Goal: Register for event/course

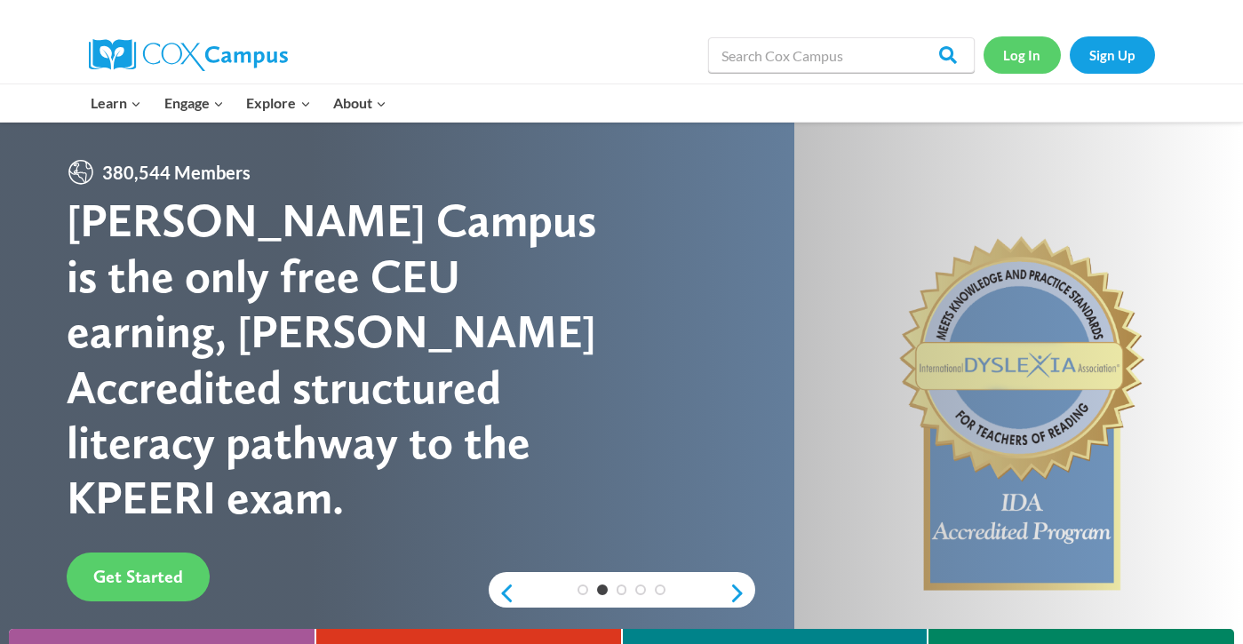
click at [1014, 58] on link "Log In" at bounding box center [1022, 54] width 77 height 36
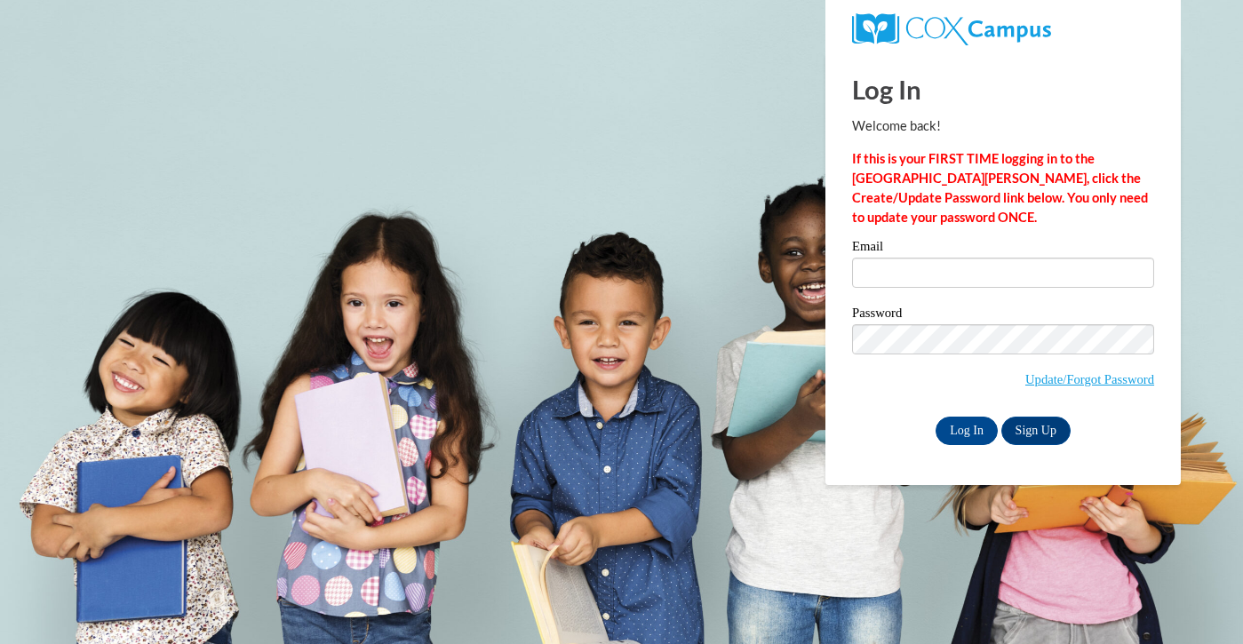
type input "sriverarod@waukesha.k12.wi.us"
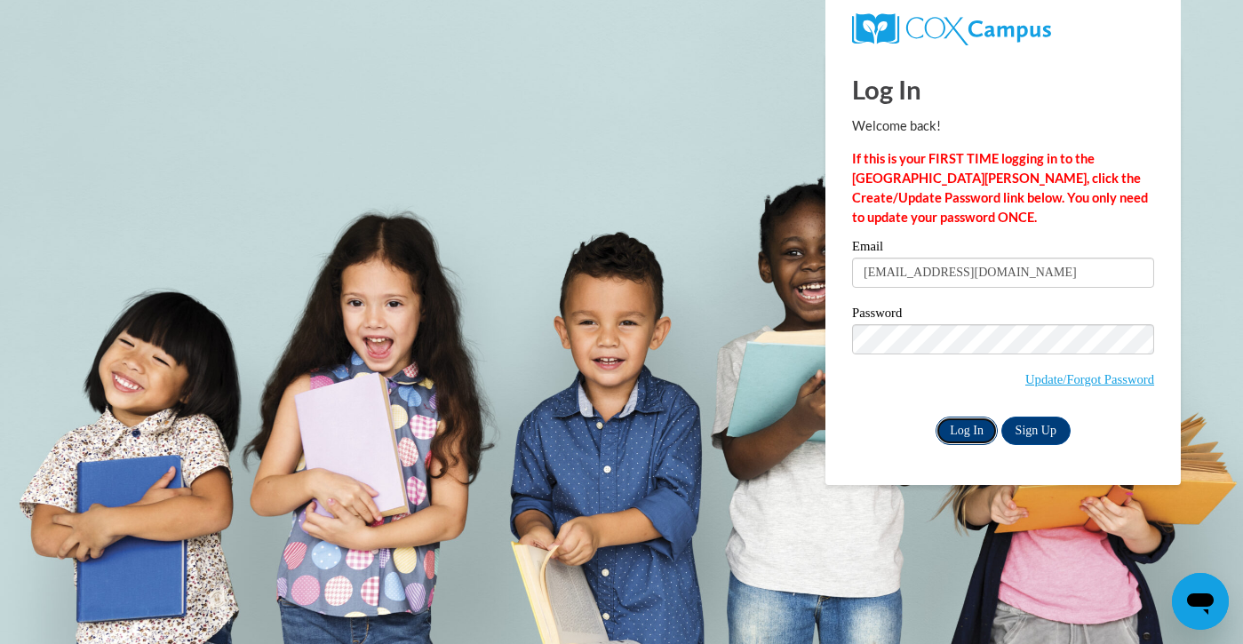
click at [970, 436] on input "Log In" at bounding box center [967, 431] width 62 height 28
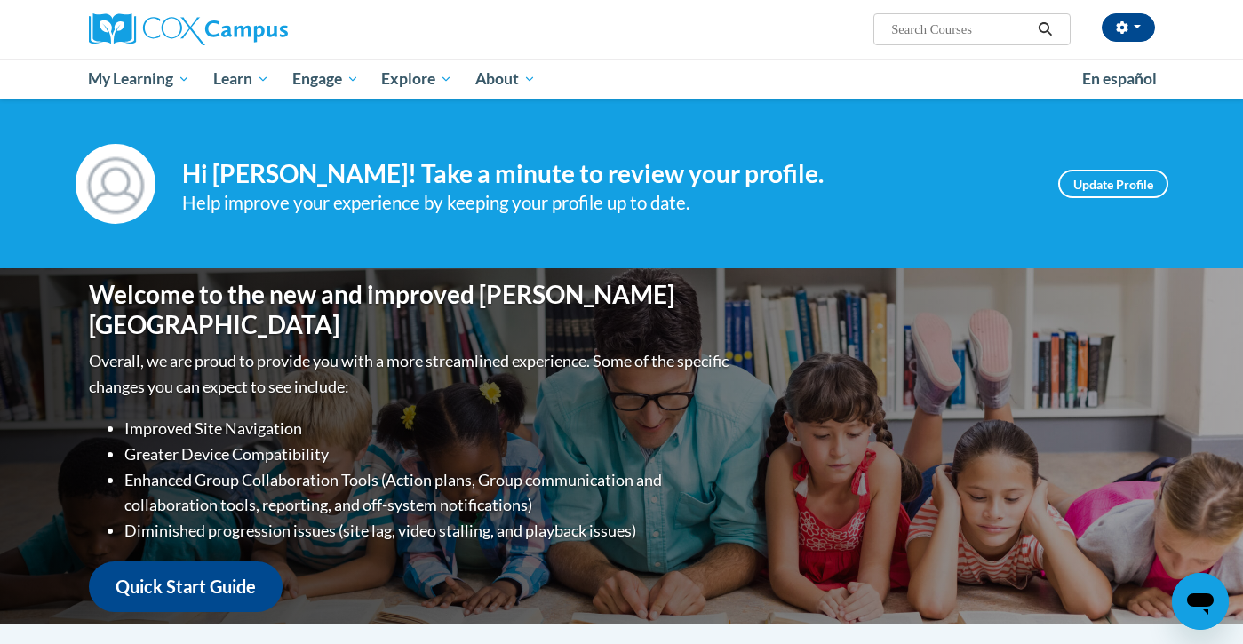
click at [943, 38] on input "Search..." at bounding box center [961, 29] width 142 height 21
click at [897, 26] on input "Search..." at bounding box center [961, 29] width 142 height 21
type input "fluency"
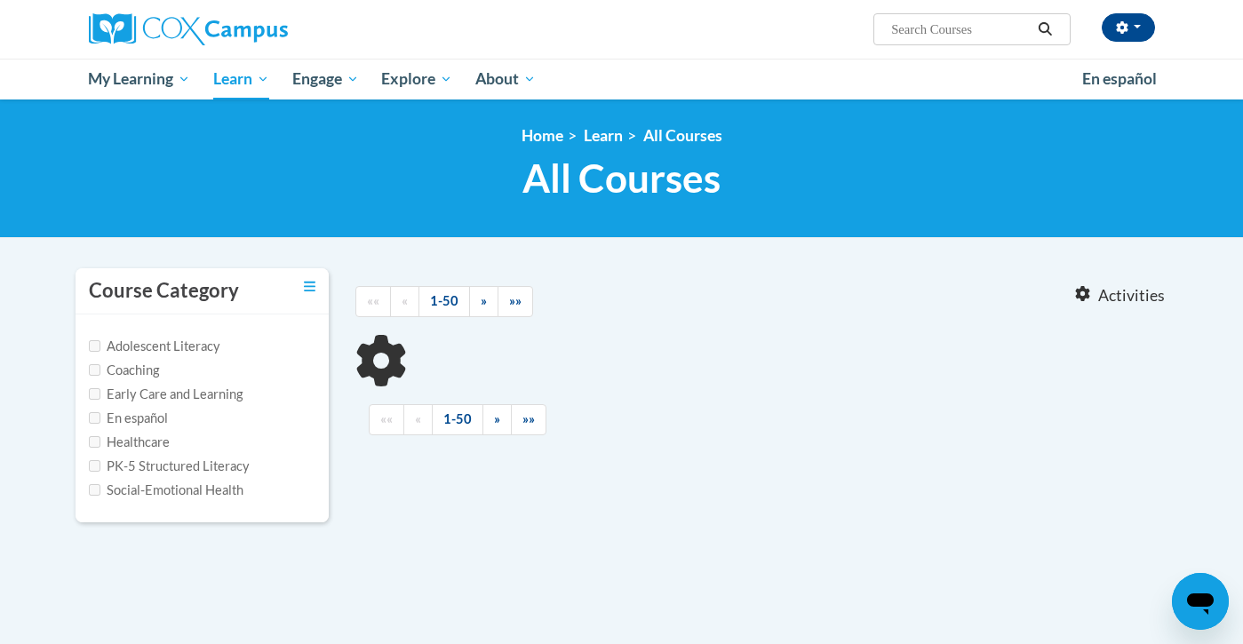
type input "fluency"
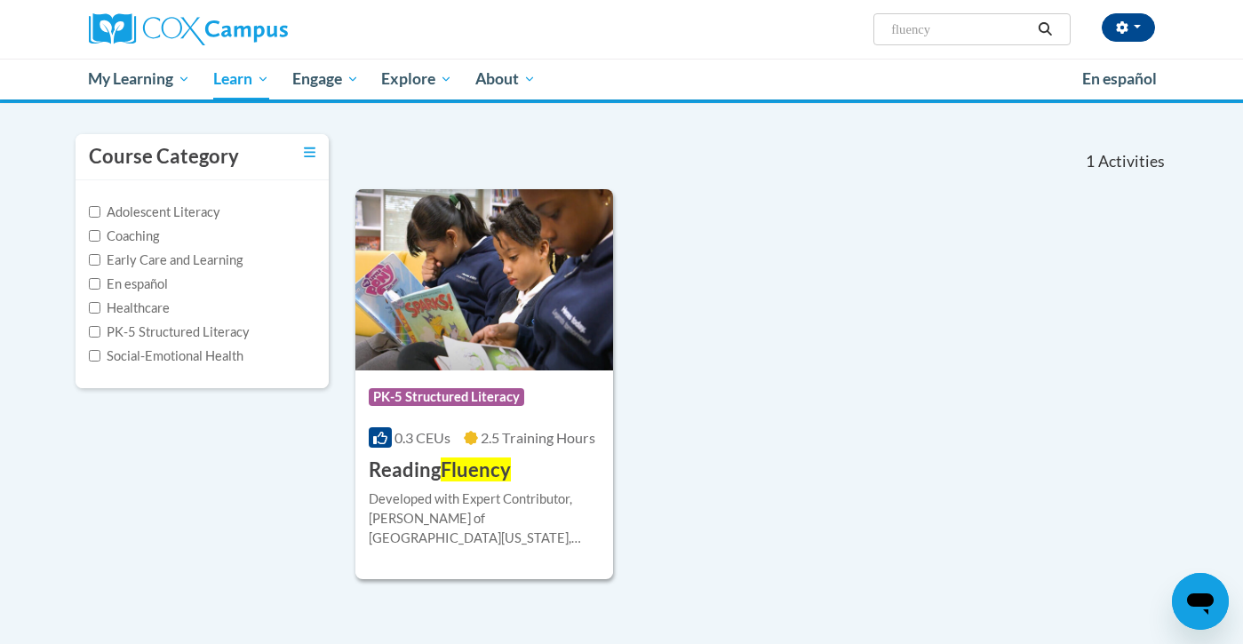
scroll to position [133, 0]
click at [470, 393] on span "PK-5 Structured Literacy" at bounding box center [447, 398] width 156 height 18
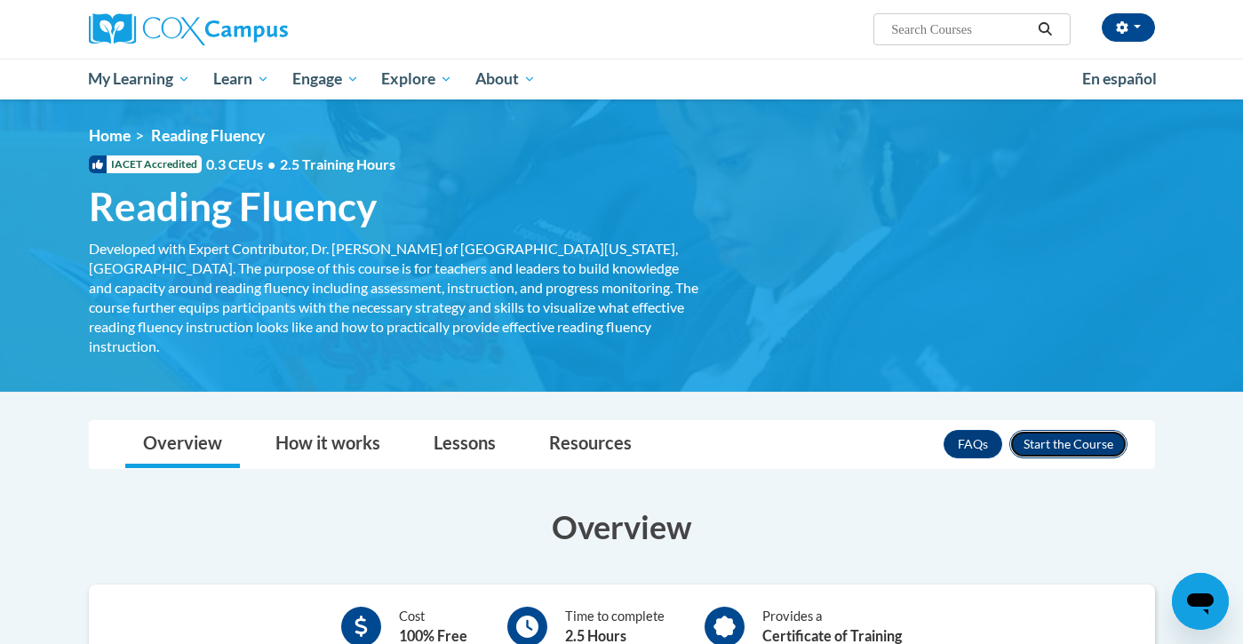
click at [1052, 430] on button "Enroll" at bounding box center [1069, 444] width 118 height 28
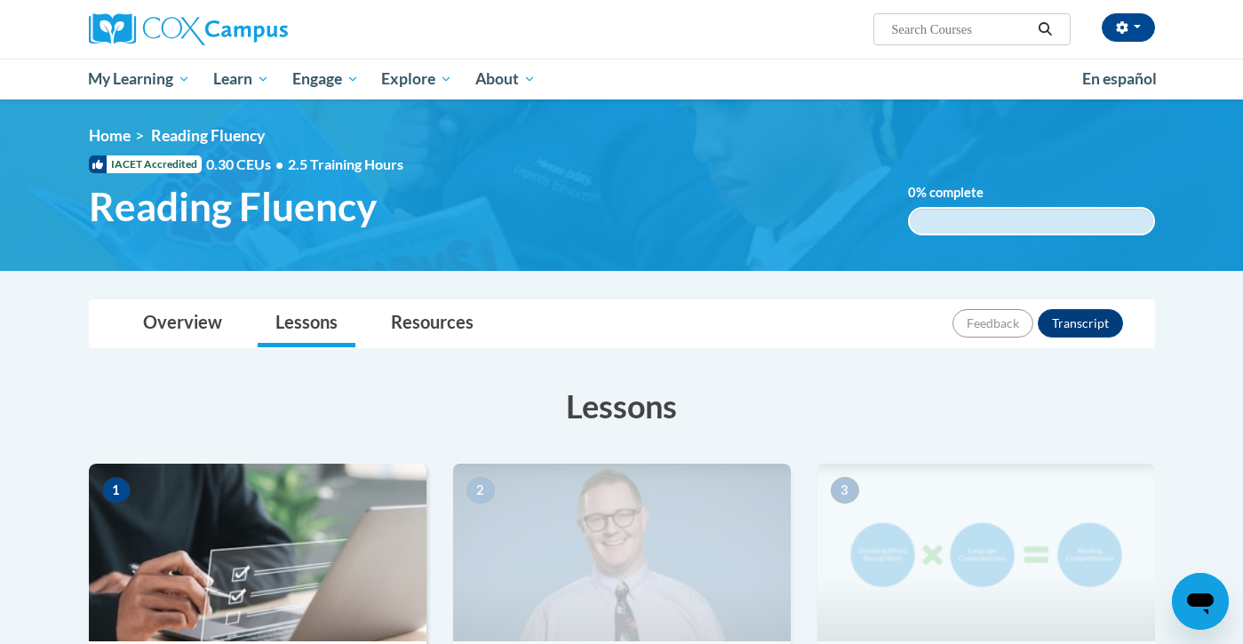
click at [920, 30] on input "Search..." at bounding box center [961, 29] width 142 height 21
type input "vocabulary"
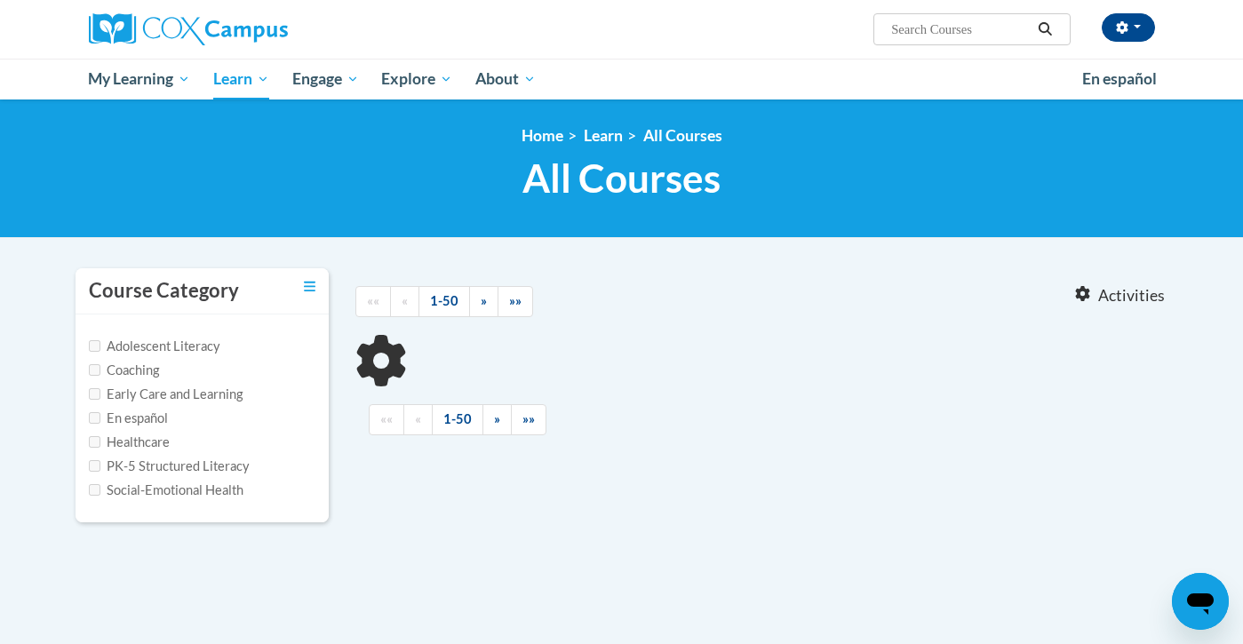
type input "vocabulary"
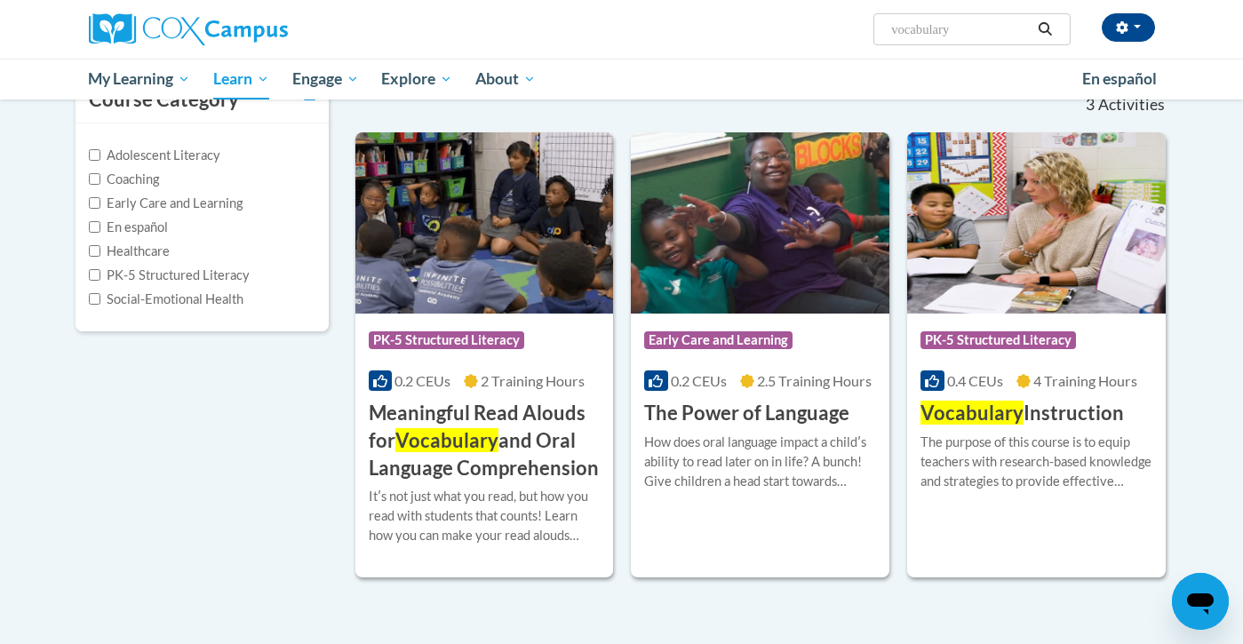
scroll to position [192, 0]
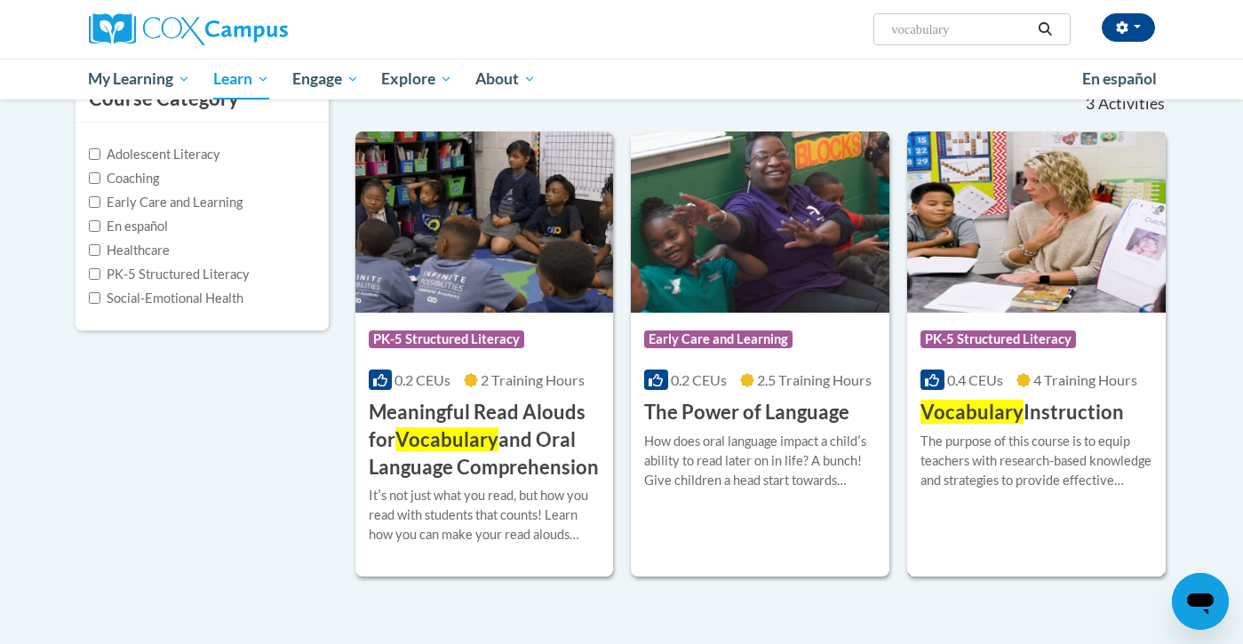
click at [980, 406] on span "Vocabulary" at bounding box center [972, 412] width 103 height 24
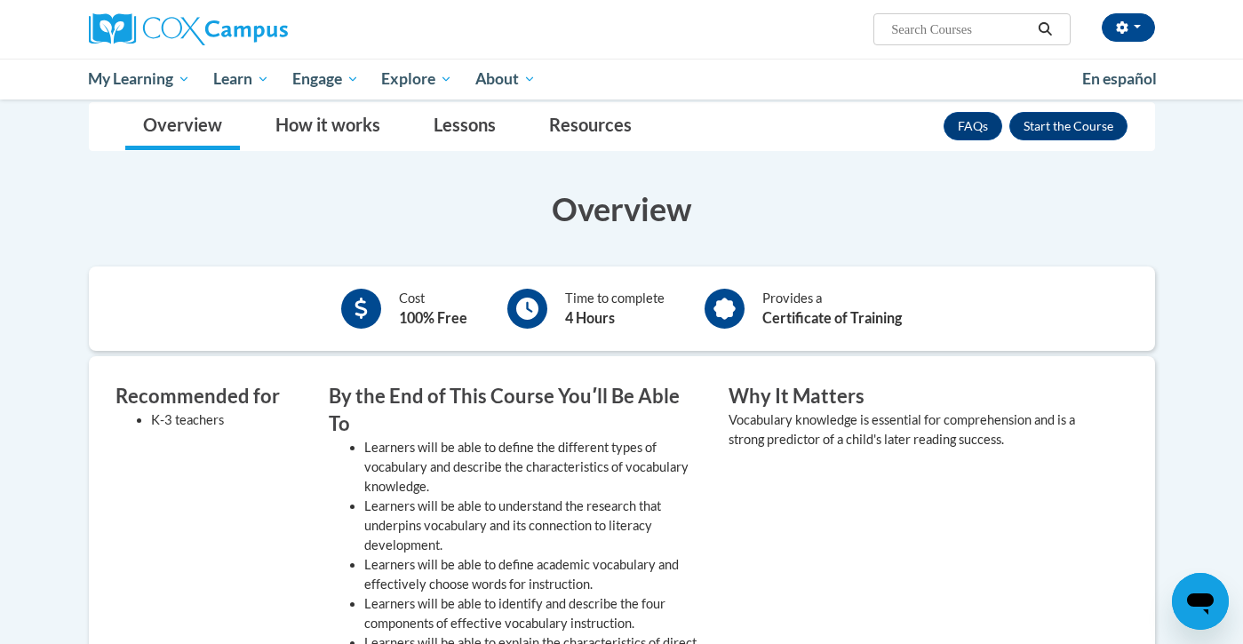
scroll to position [254, 0]
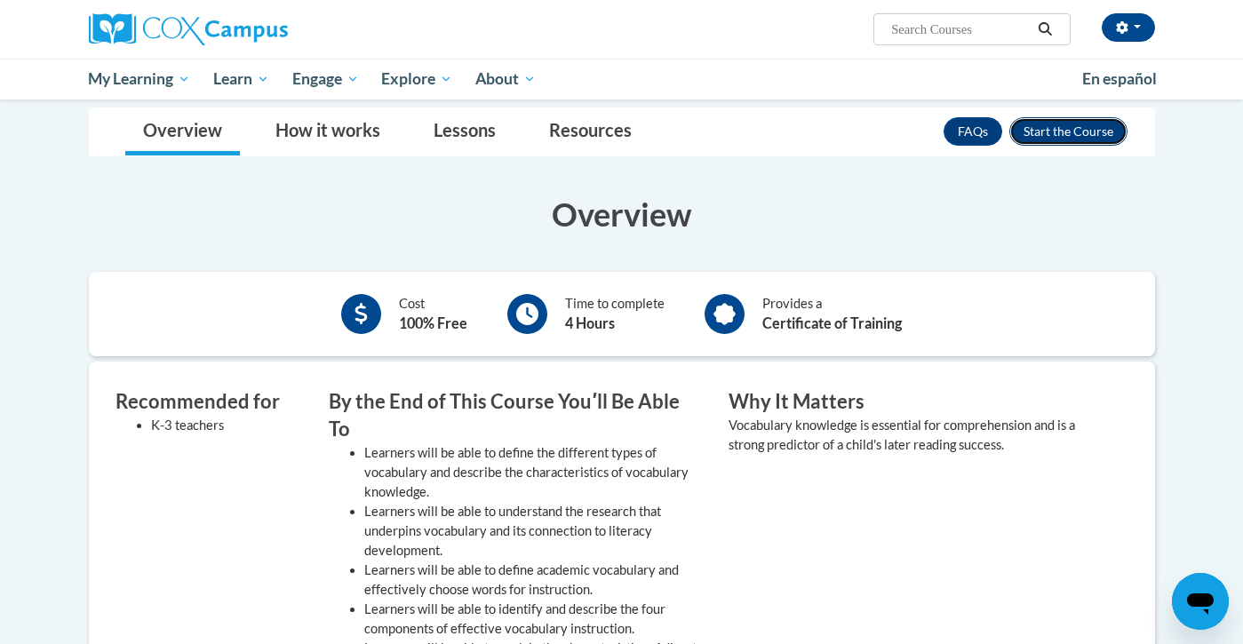
click at [1090, 130] on button "Enroll" at bounding box center [1069, 131] width 118 height 28
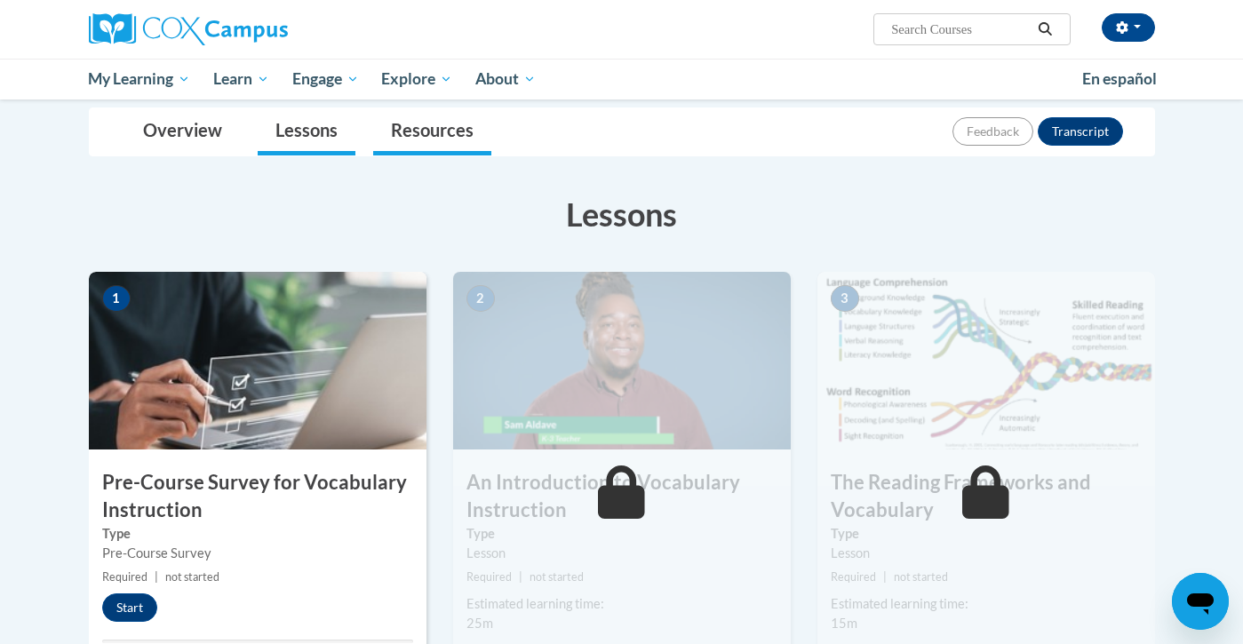
scroll to position [251, 0]
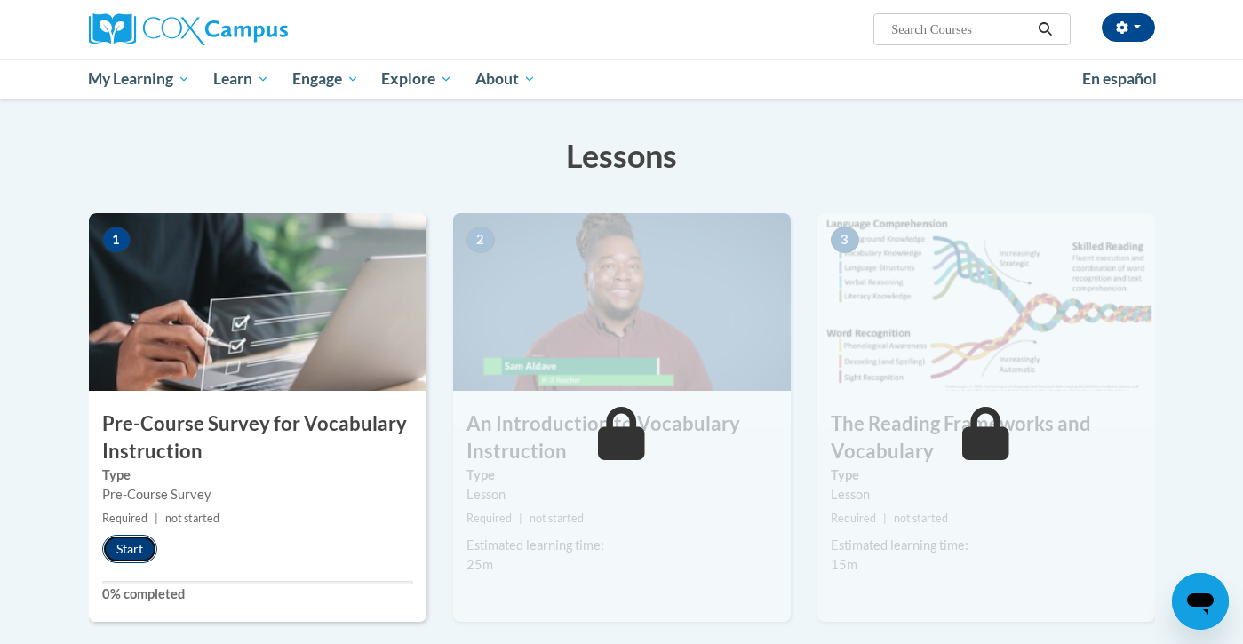
click at [145, 549] on button "Start" at bounding box center [129, 549] width 55 height 28
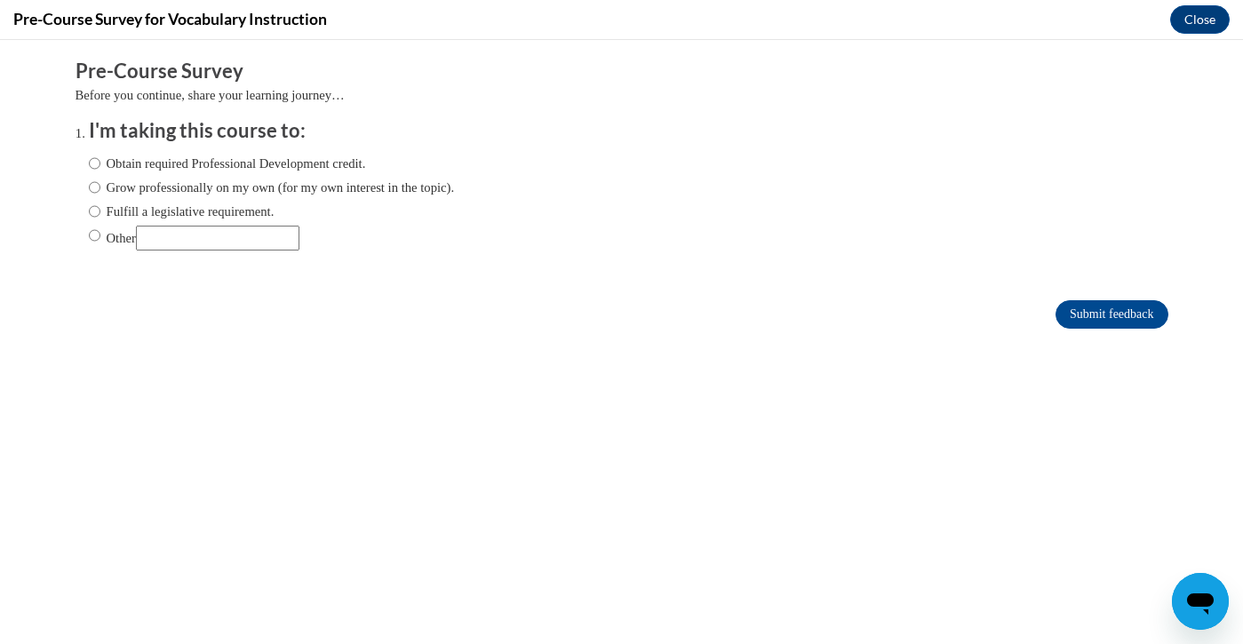
scroll to position [0, 0]
click at [90, 210] on input "Fulfill a legislative requirement." at bounding box center [95, 212] width 12 height 20
radio input "true"
click at [1118, 310] on input "Submit feedback" at bounding box center [1112, 314] width 112 height 28
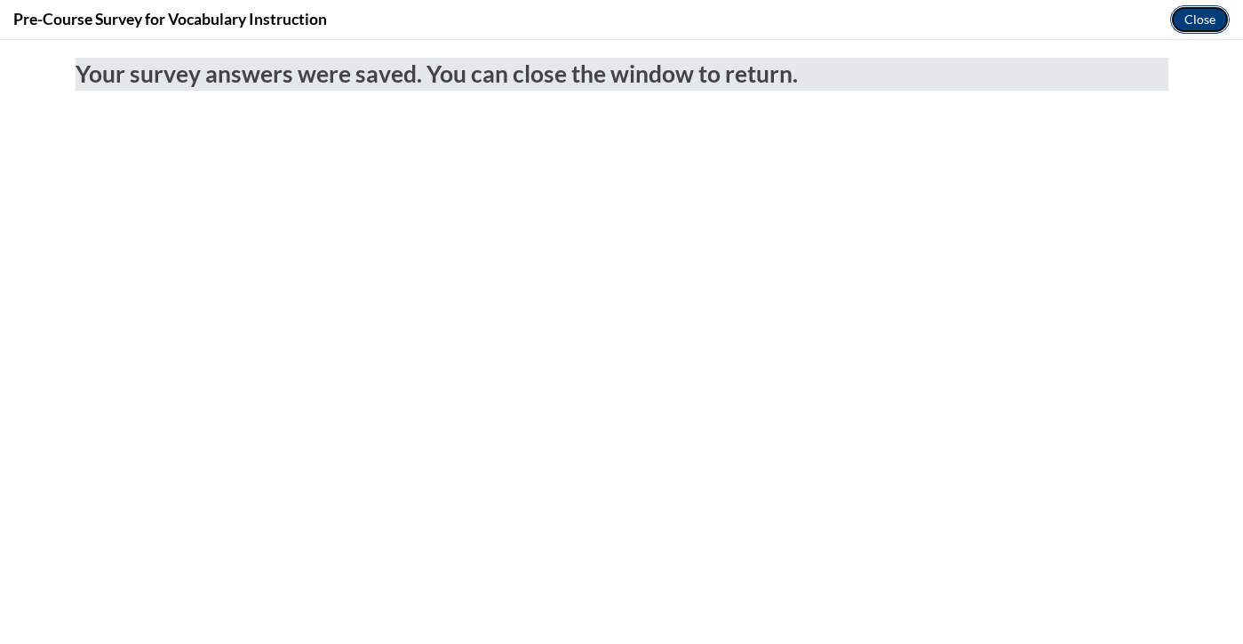
click at [1204, 27] on button "Close" at bounding box center [1200, 19] width 60 height 28
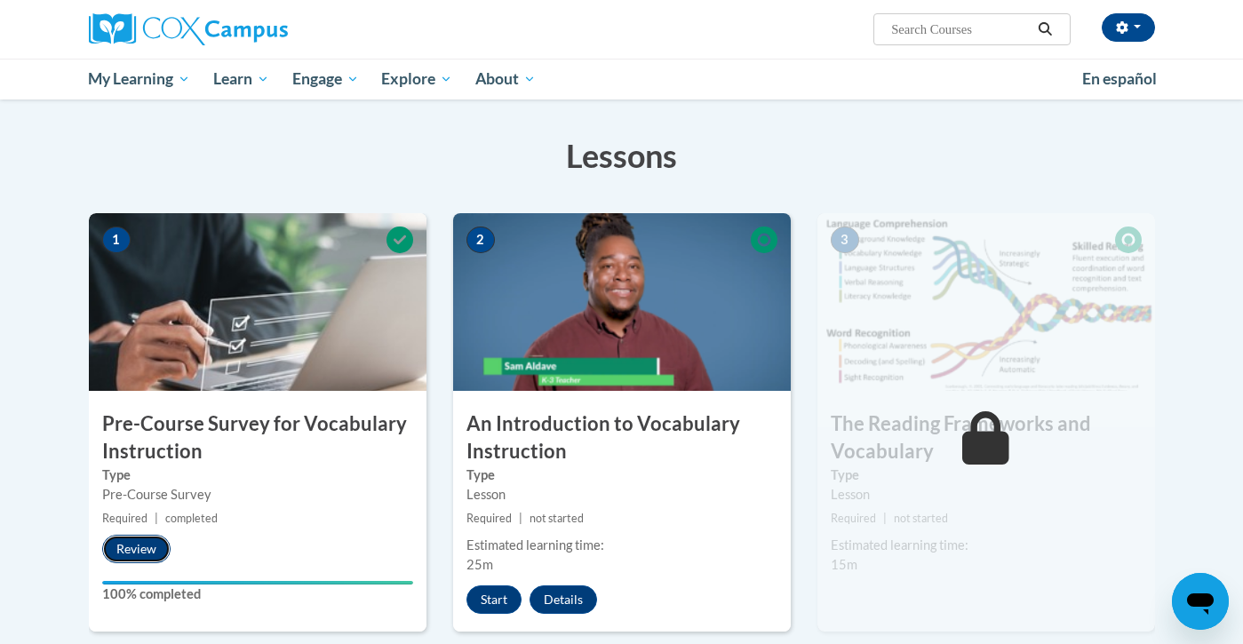
click at [139, 546] on button "Review" at bounding box center [136, 549] width 68 height 28
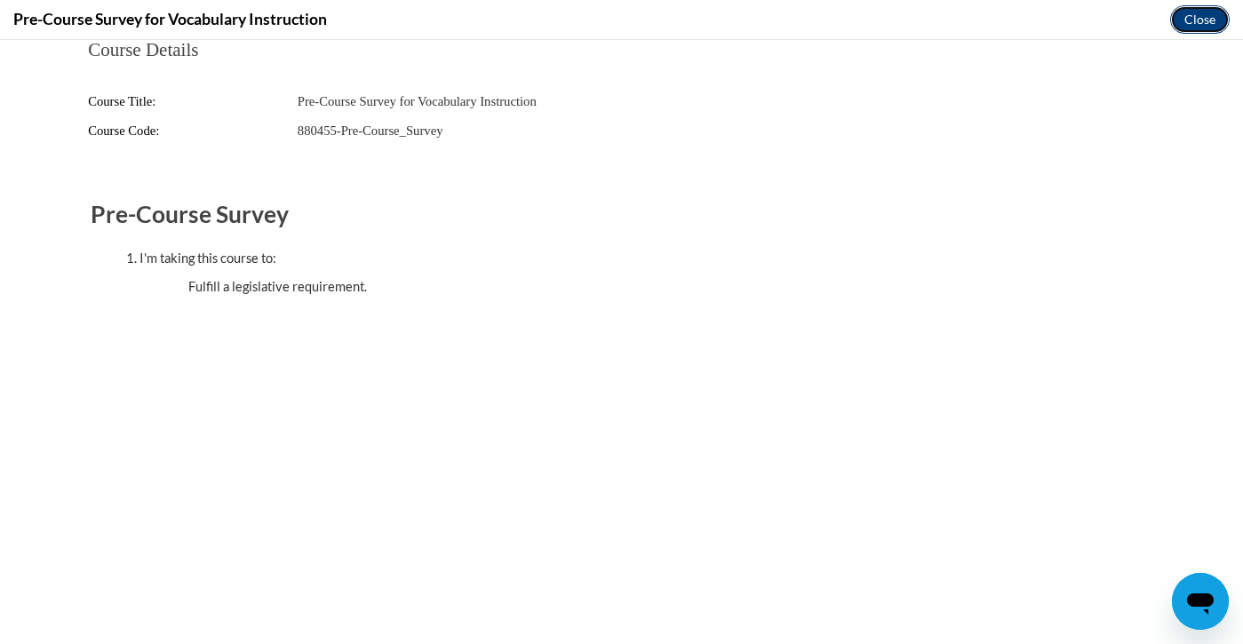
click at [1210, 20] on button "Close" at bounding box center [1200, 19] width 60 height 28
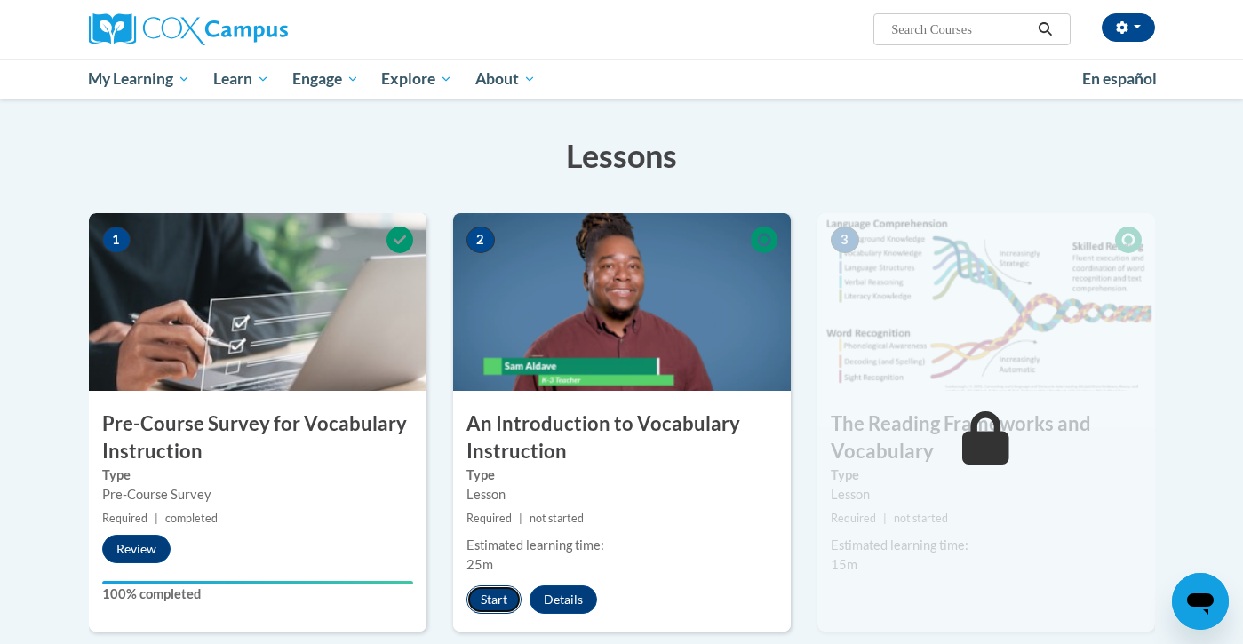
click at [490, 603] on button "Start" at bounding box center [494, 600] width 55 height 28
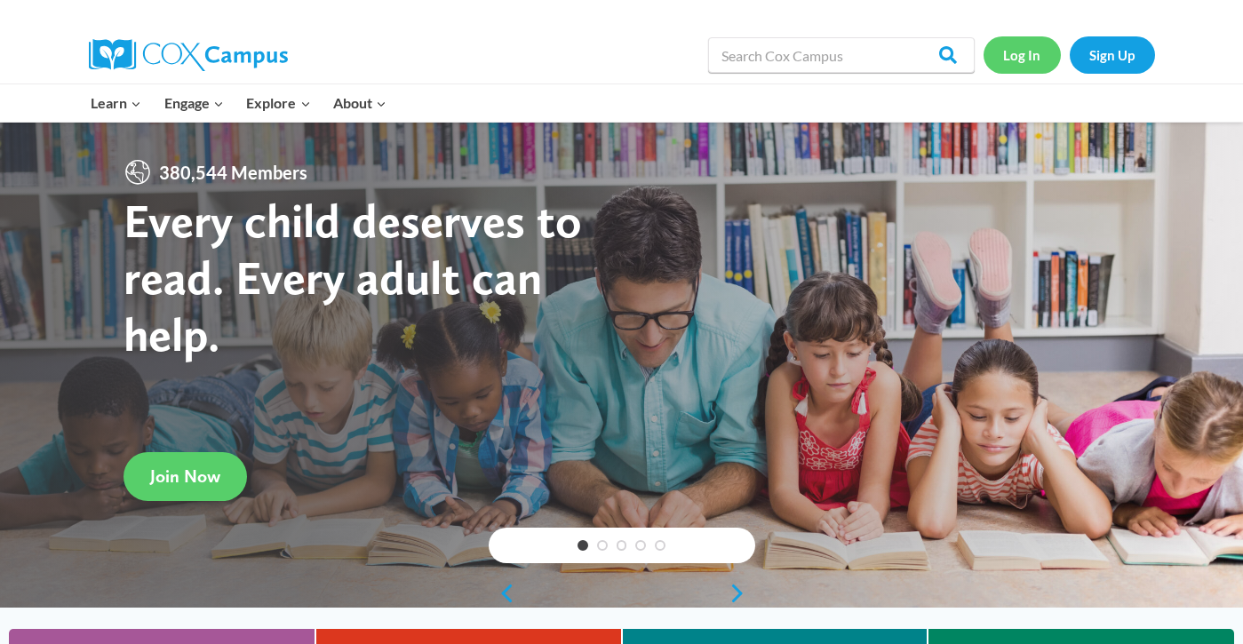
click at [1019, 49] on link "Log In" at bounding box center [1022, 54] width 77 height 36
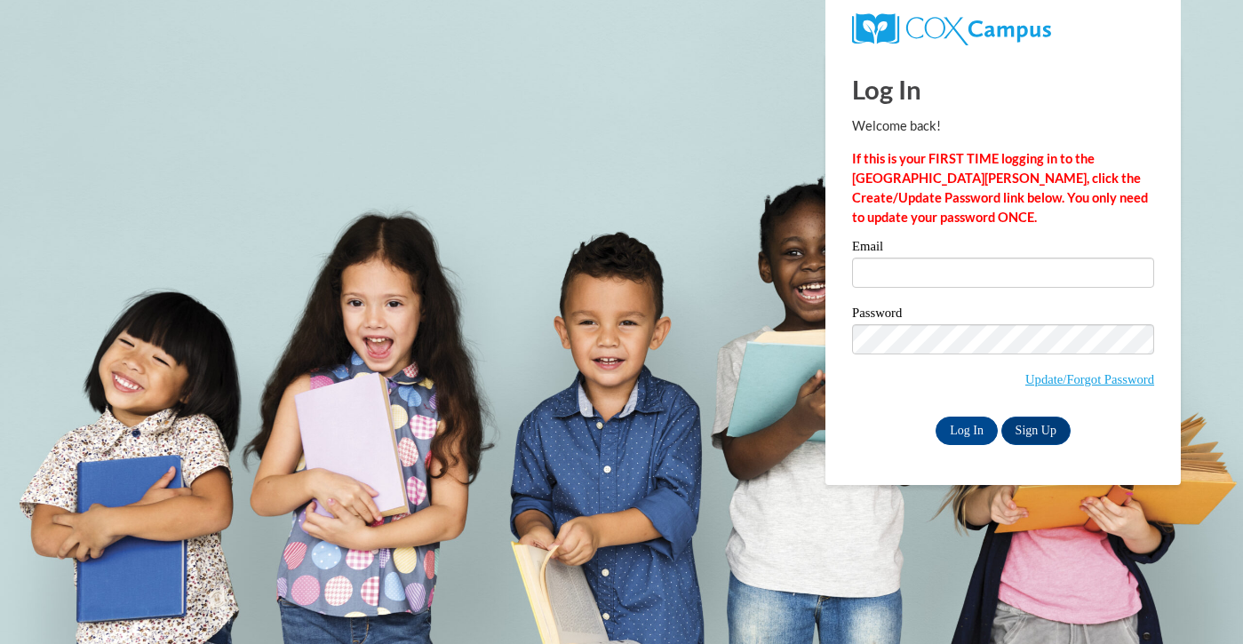
type input "[EMAIL_ADDRESS][DOMAIN_NAME]"
click at [973, 431] on input "Log In" at bounding box center [967, 431] width 62 height 28
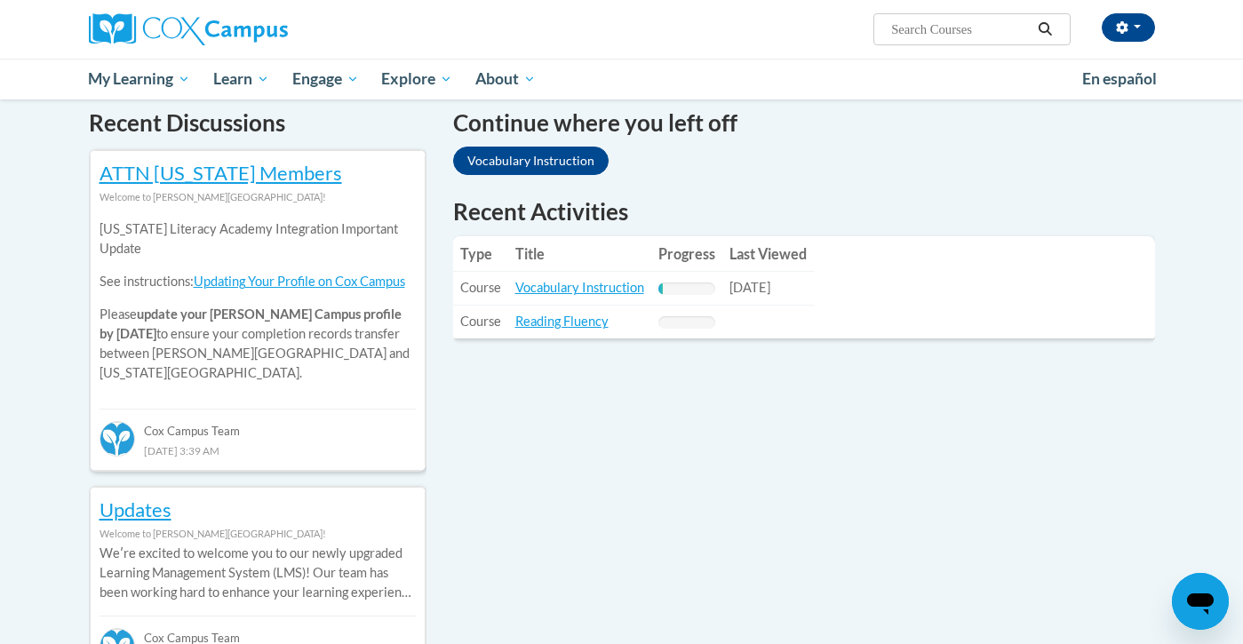
scroll to position [579, 0]
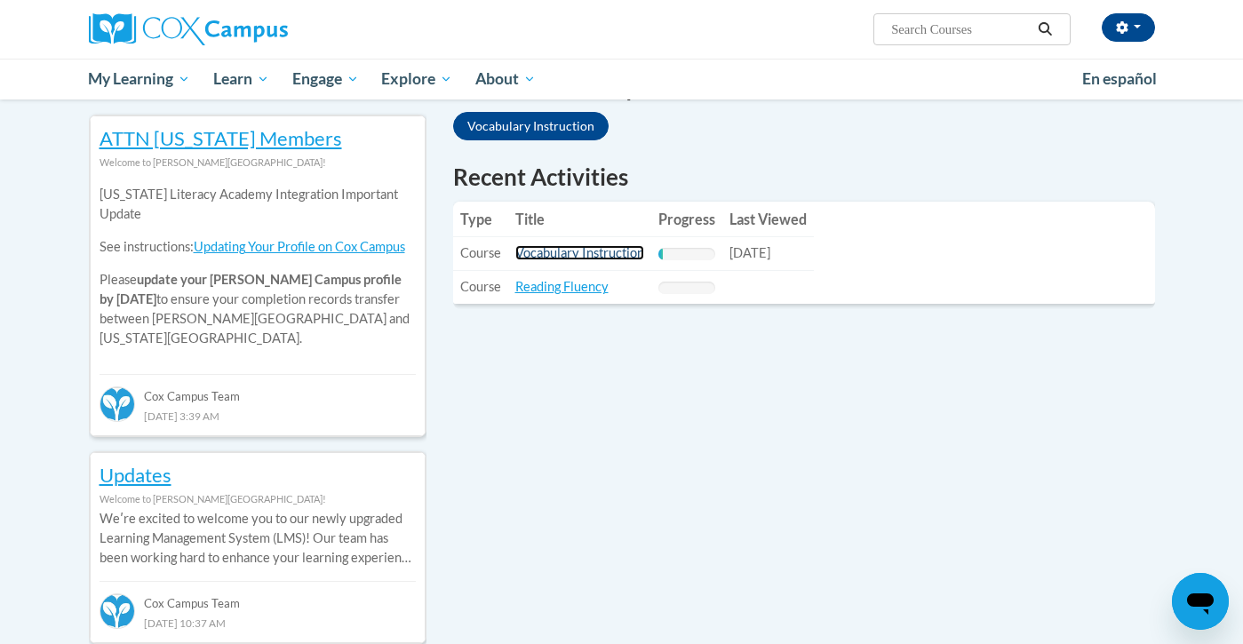
click at [578, 252] on link "Vocabulary Instruction" at bounding box center [579, 252] width 129 height 15
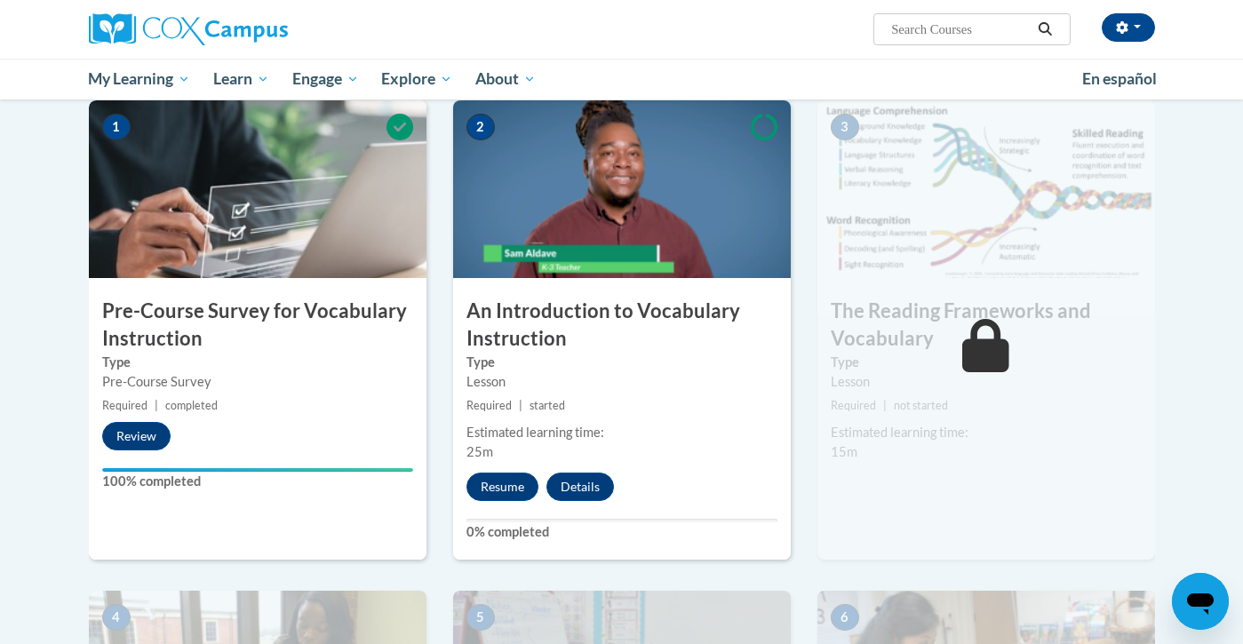
scroll to position [367, 0]
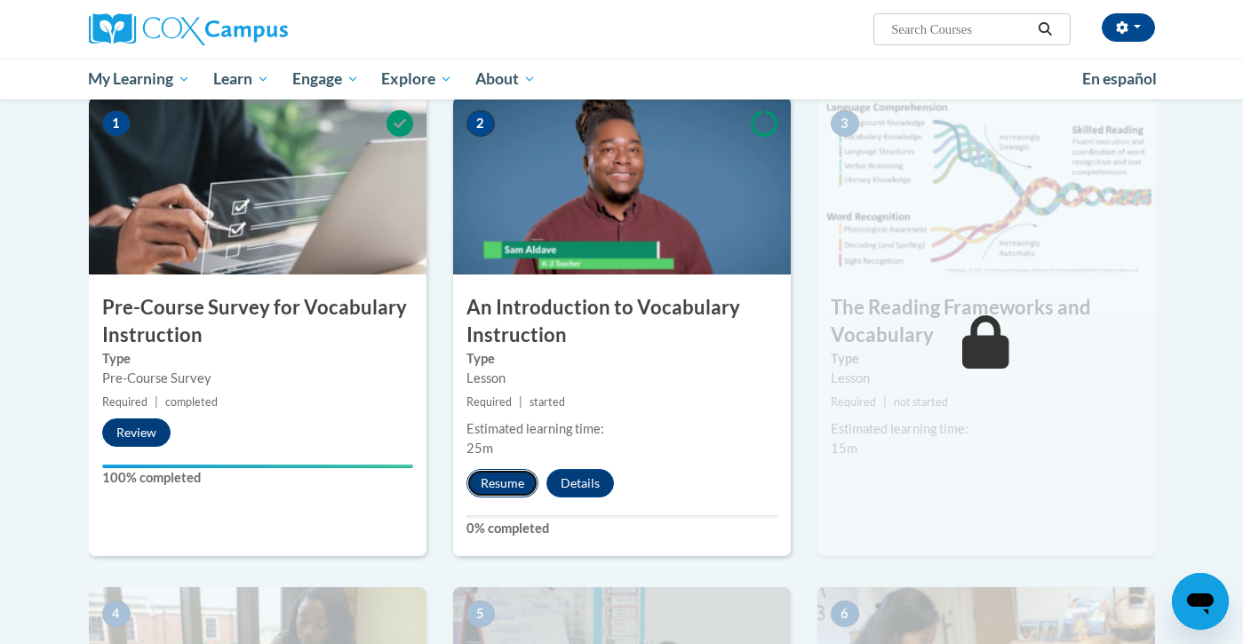
click at [507, 484] on button "Resume" at bounding box center [503, 483] width 72 height 28
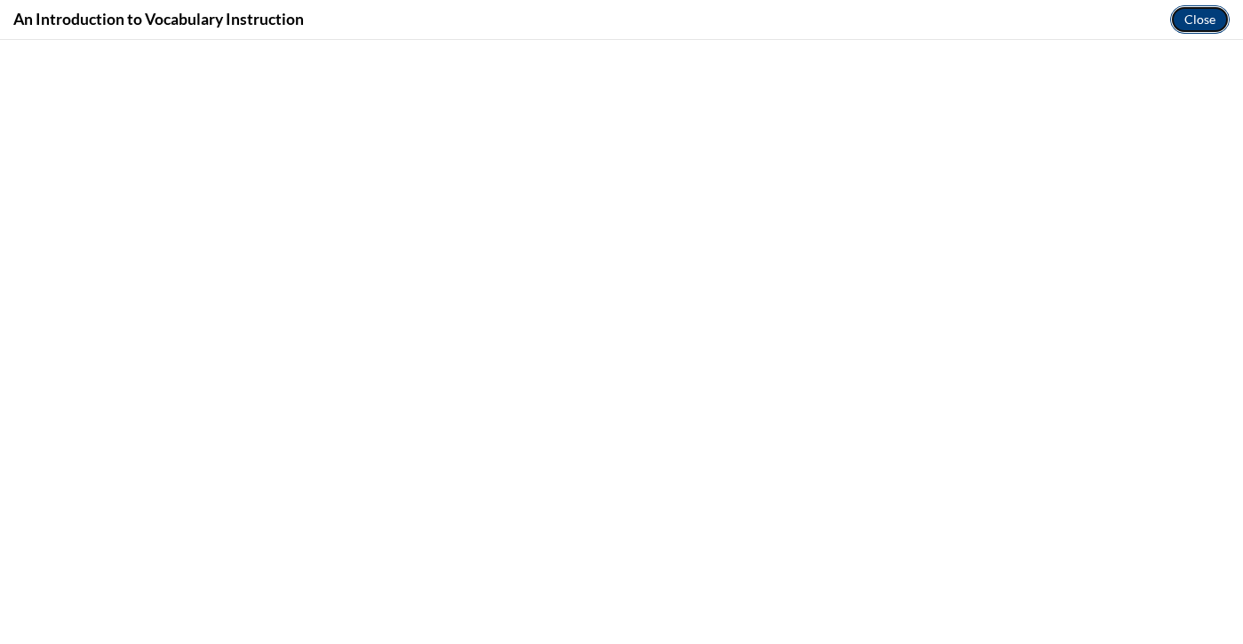
click at [1201, 24] on button "Close" at bounding box center [1200, 19] width 60 height 28
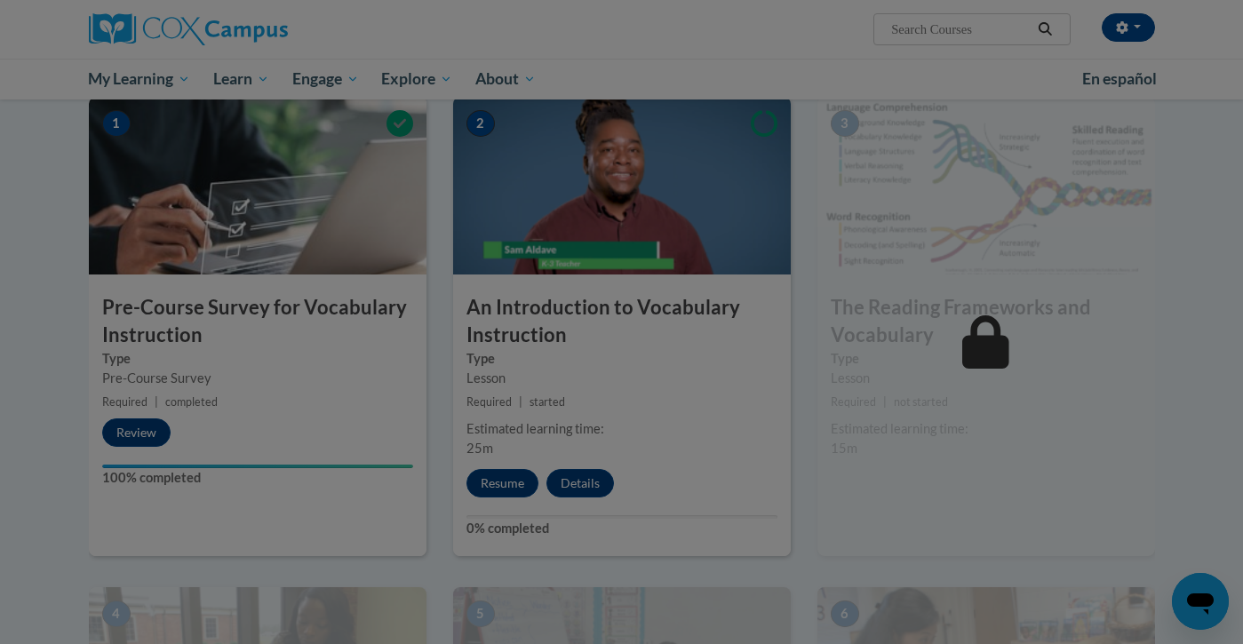
scroll to position [0, 0]
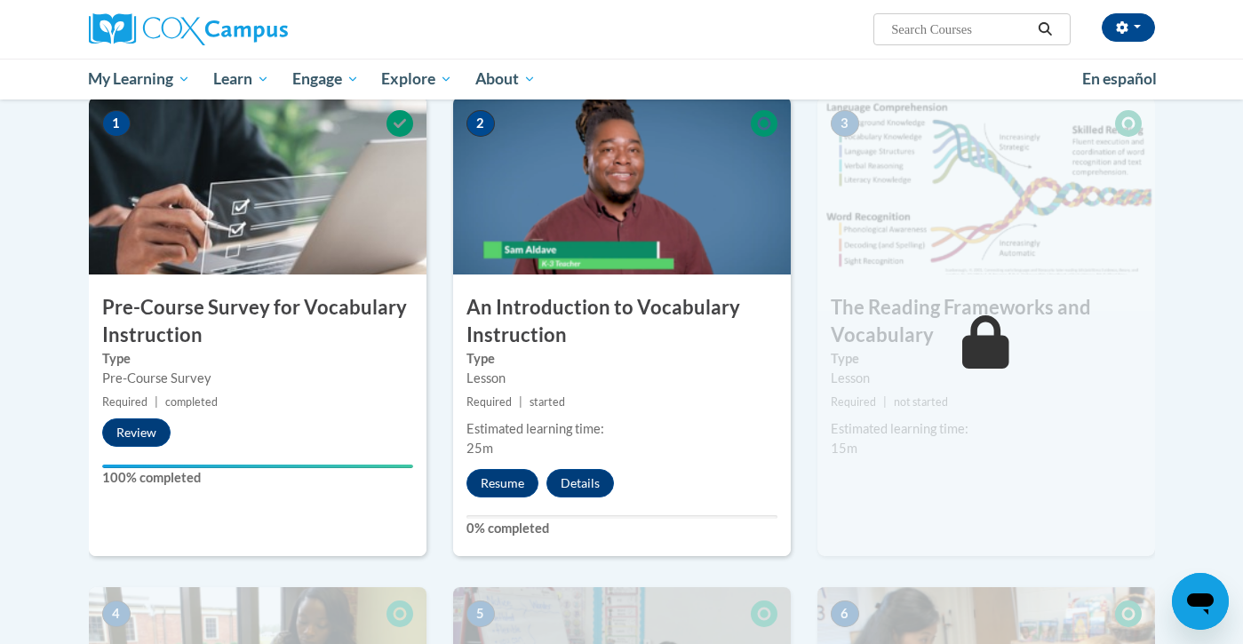
click at [570, 315] on h3 "An Introduction to Vocabulary Instruction" at bounding box center [622, 321] width 338 height 55
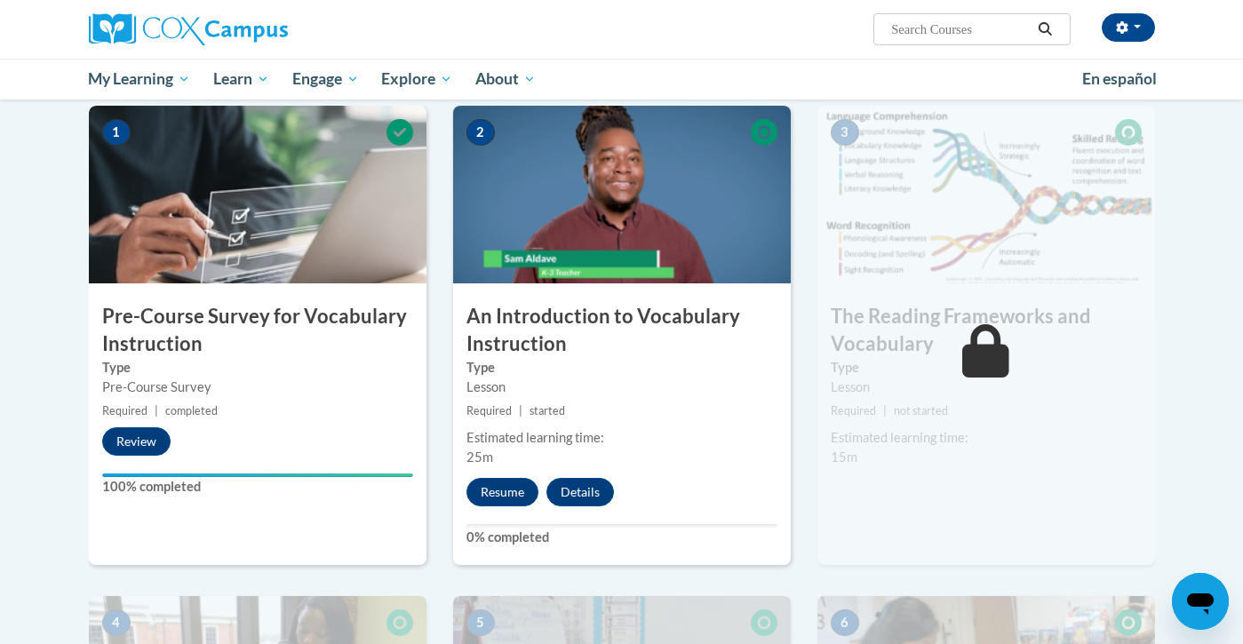
scroll to position [361, 0]
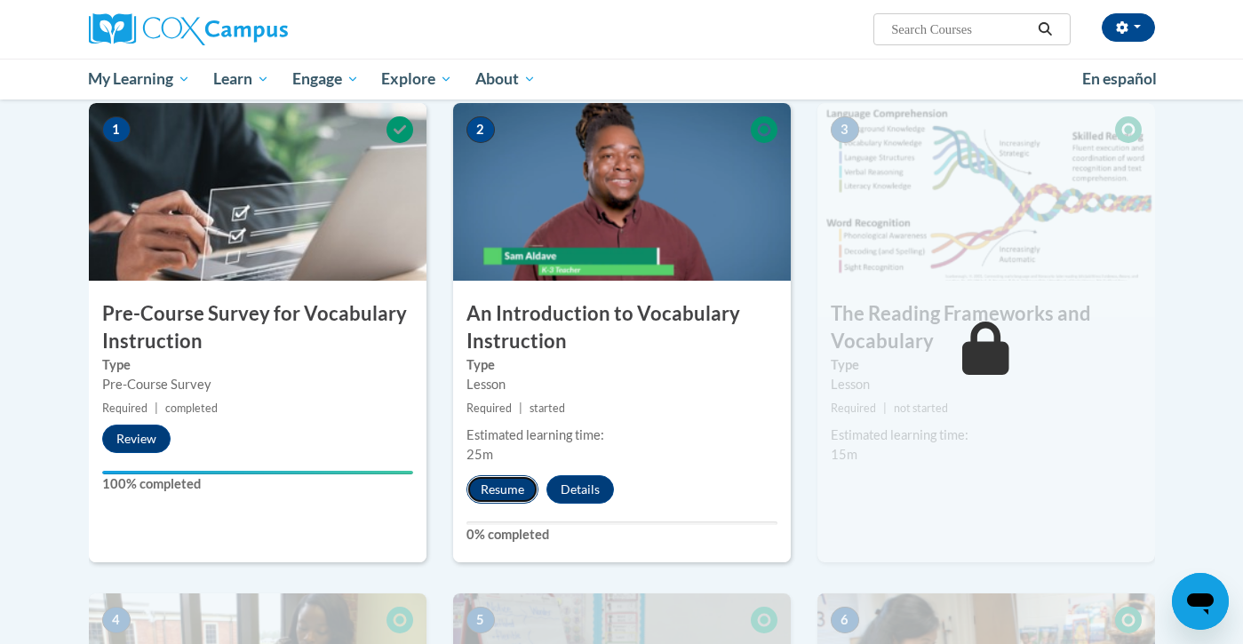
click at [506, 491] on button "Resume" at bounding box center [503, 489] width 72 height 28
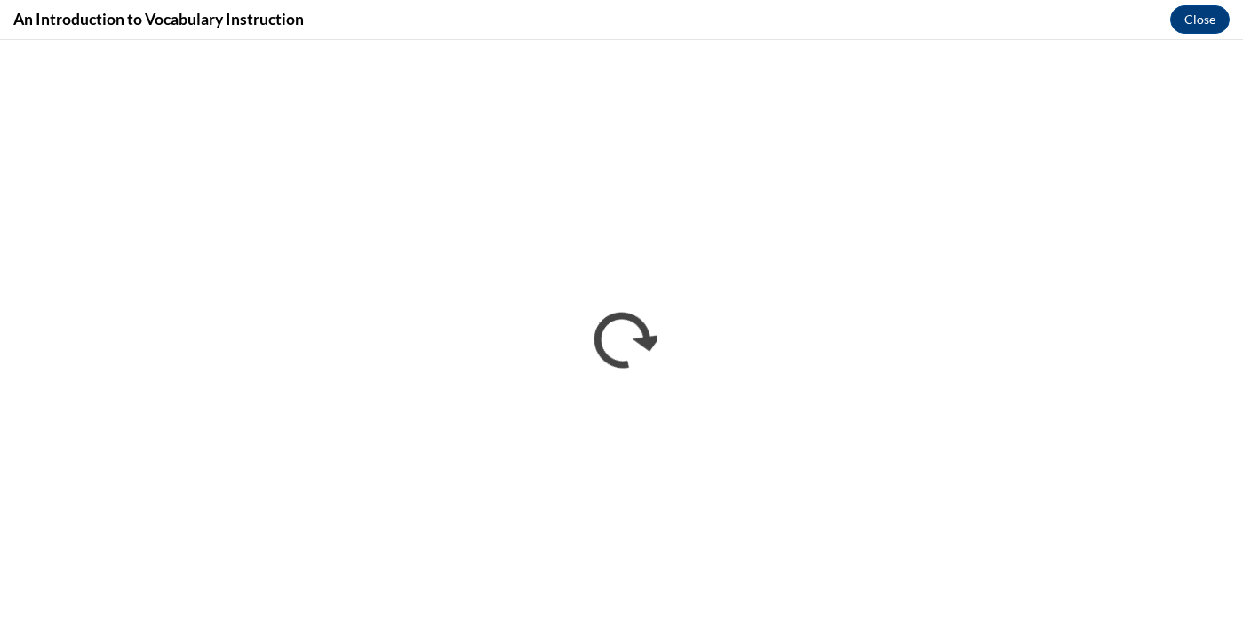
scroll to position [0, 0]
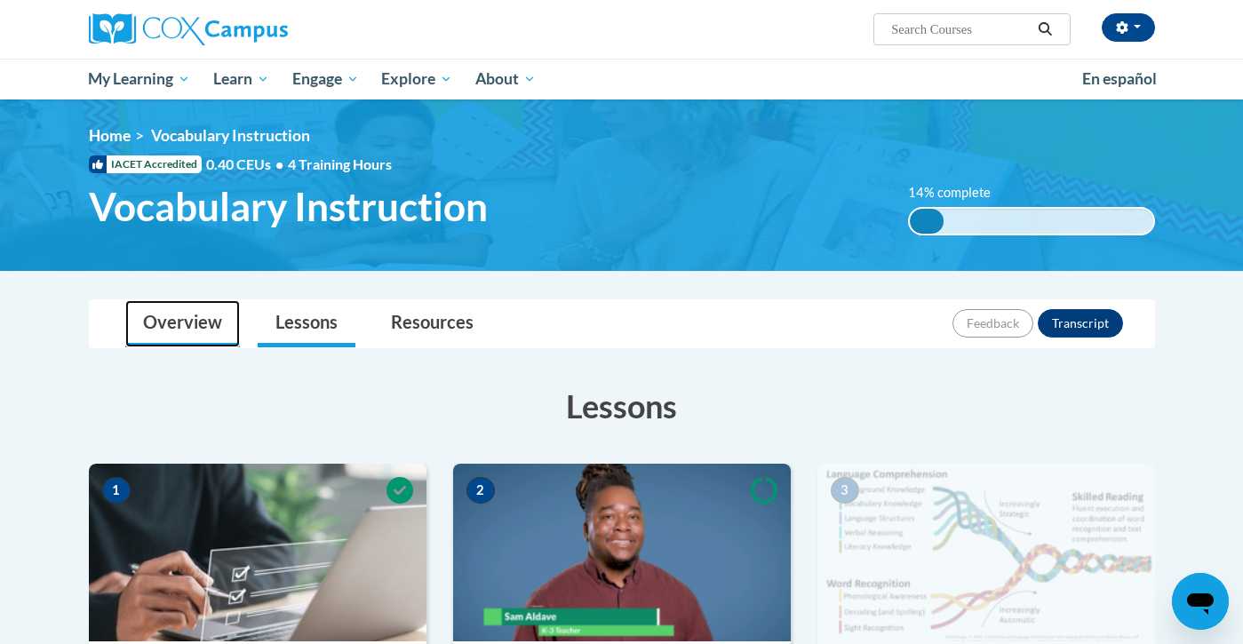
click at [187, 321] on link "Overview" at bounding box center [182, 323] width 115 height 47
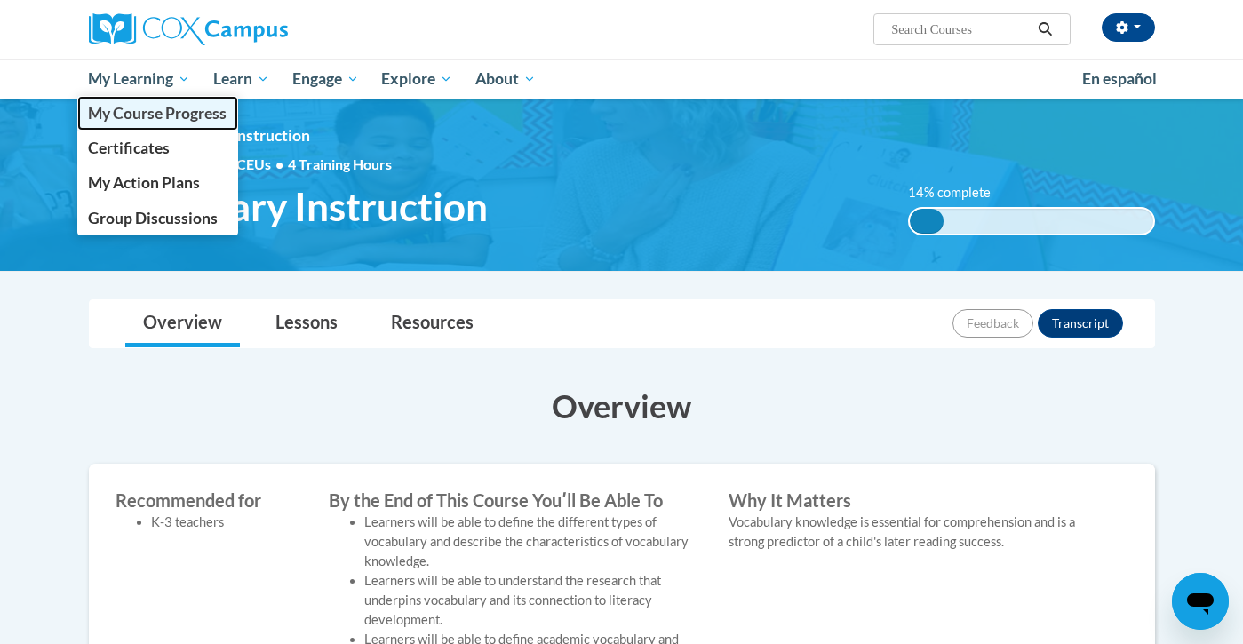
click at [140, 124] on link "My Course Progress" at bounding box center [158, 113] width 162 height 35
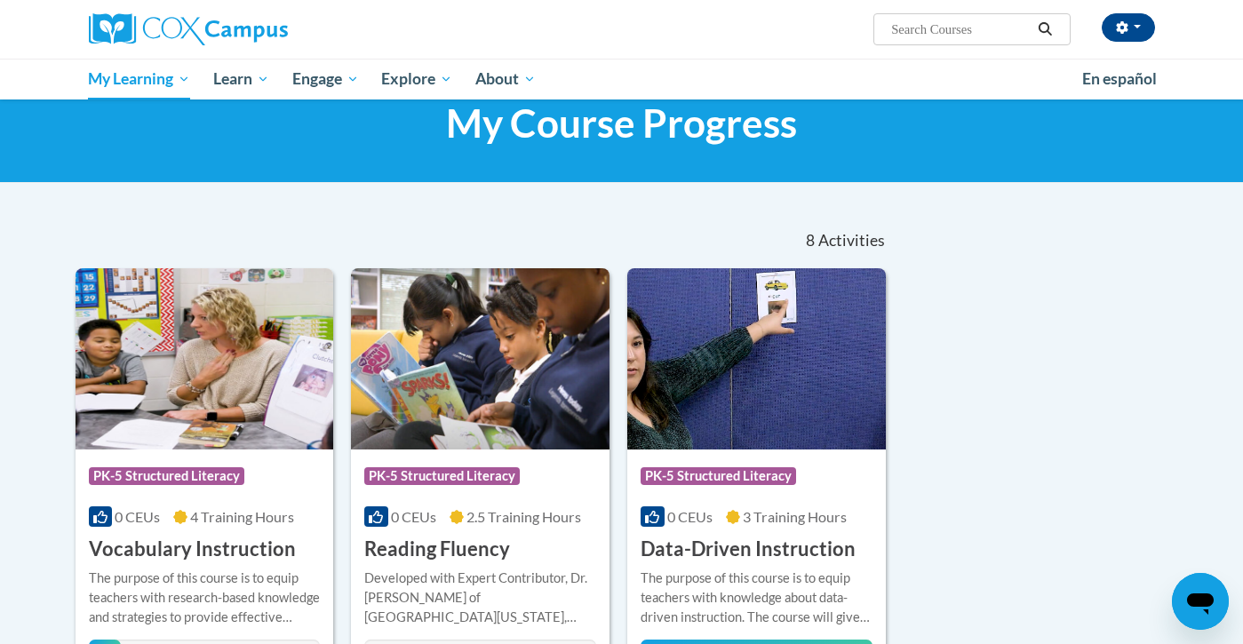
scroll to position [89, 0]
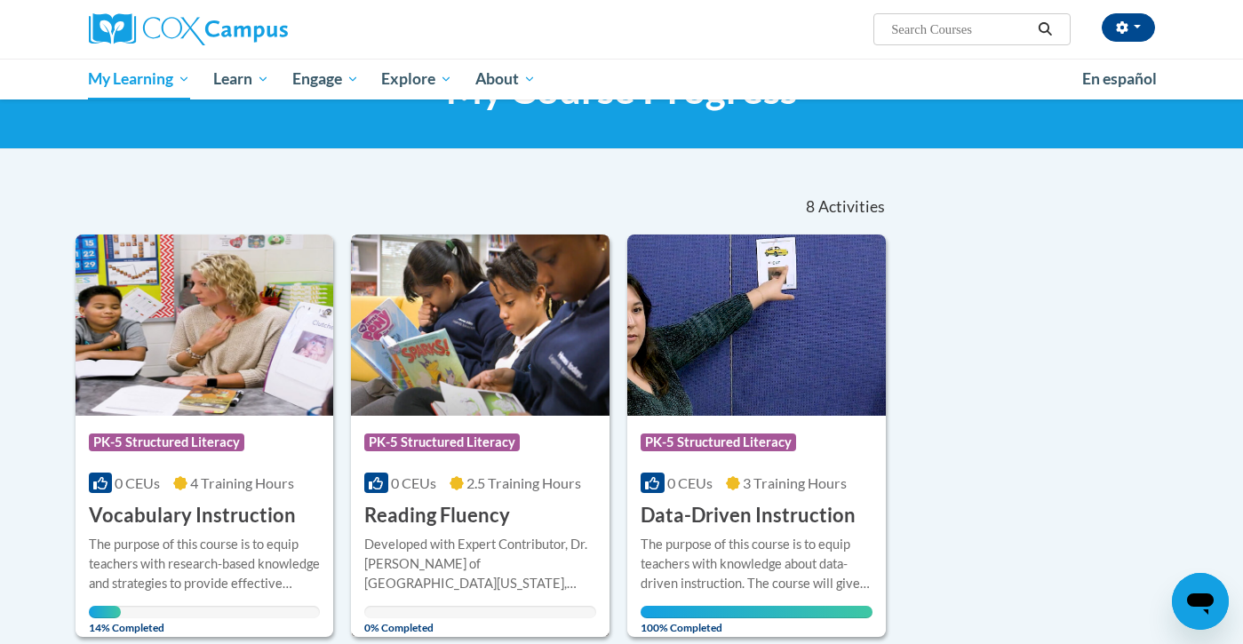
click at [414, 509] on h3 "Reading Fluency" at bounding box center [437, 516] width 146 height 28
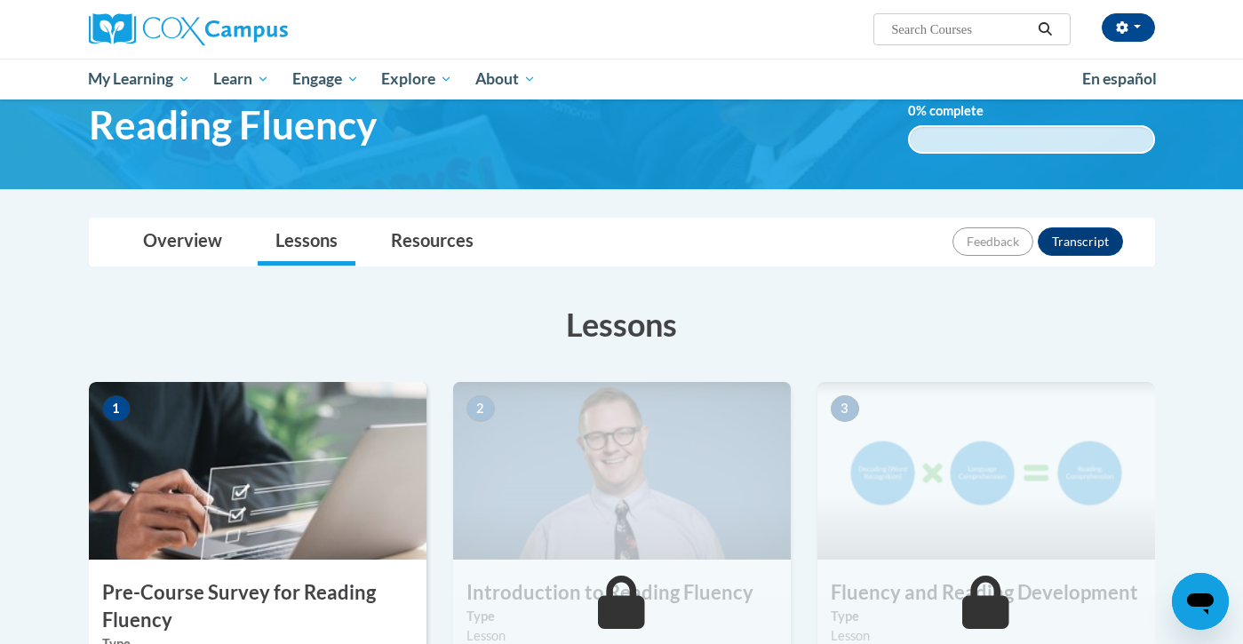
scroll to position [168, 0]
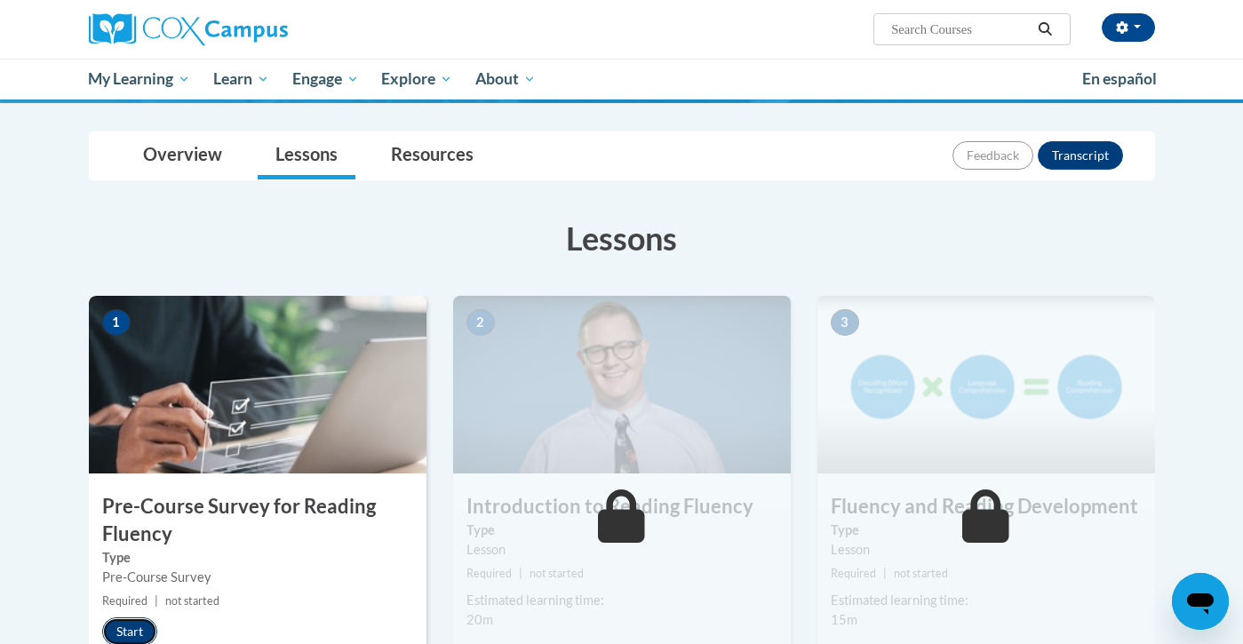
click at [120, 638] on button "Start" at bounding box center [129, 632] width 55 height 28
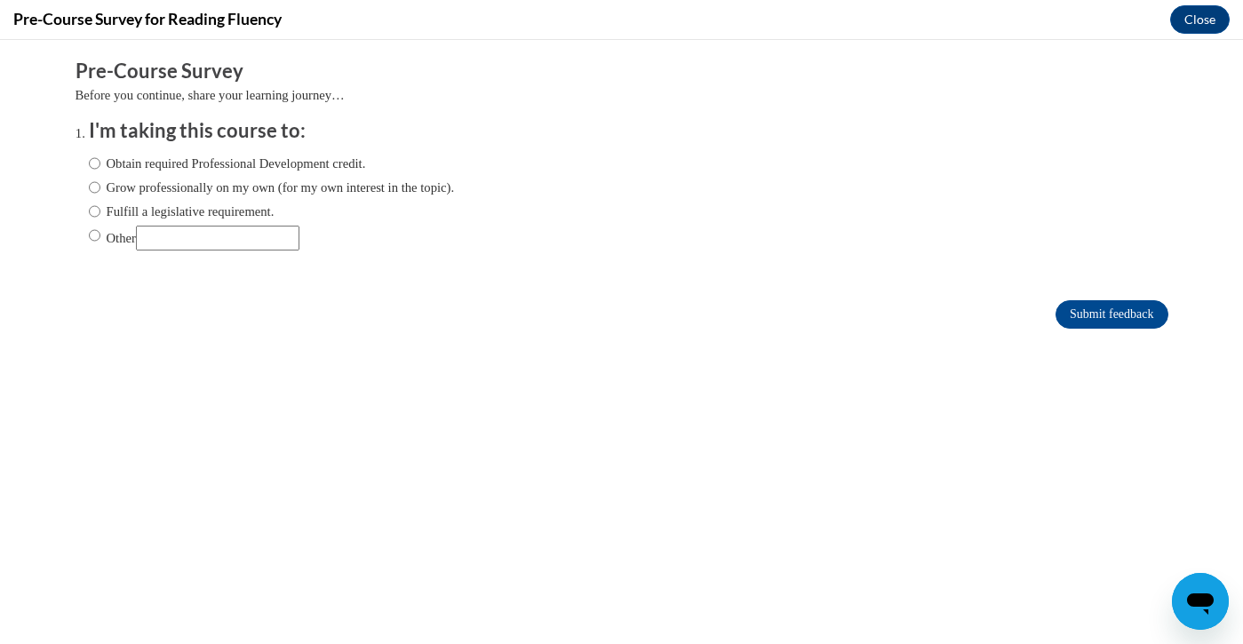
scroll to position [0, 0]
click at [91, 212] on input "Fulfill a legislative requirement." at bounding box center [95, 212] width 12 height 20
radio input "true"
click at [1094, 319] on input "Submit feedback" at bounding box center [1112, 314] width 112 height 28
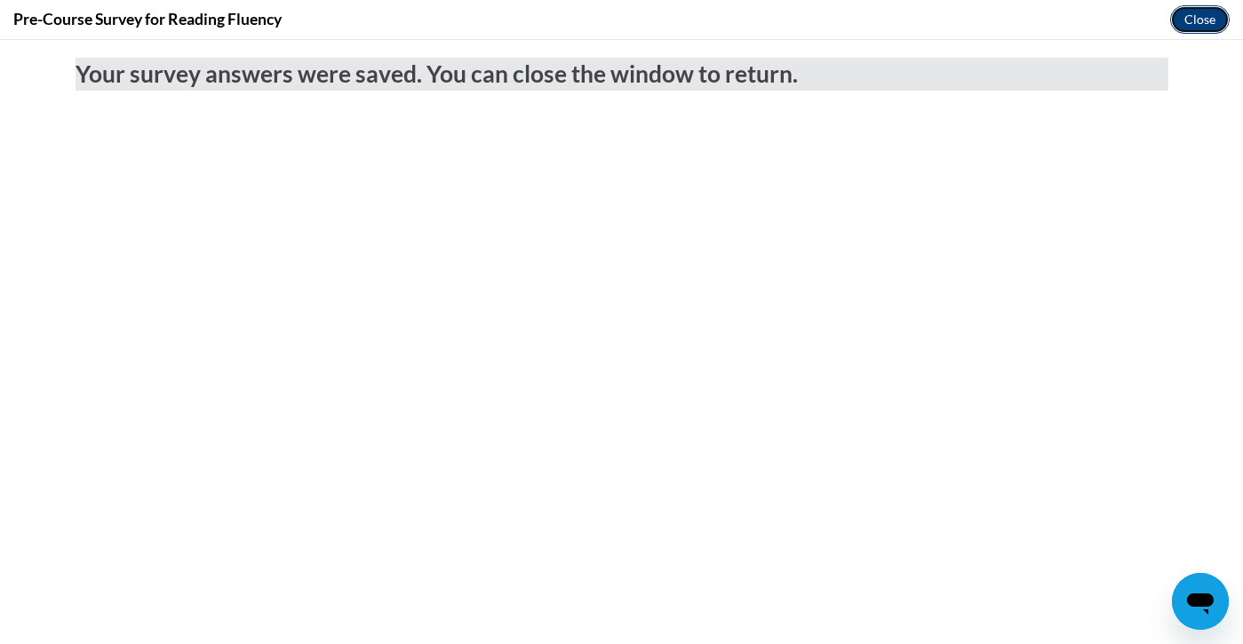
click at [1207, 23] on button "Close" at bounding box center [1200, 19] width 60 height 28
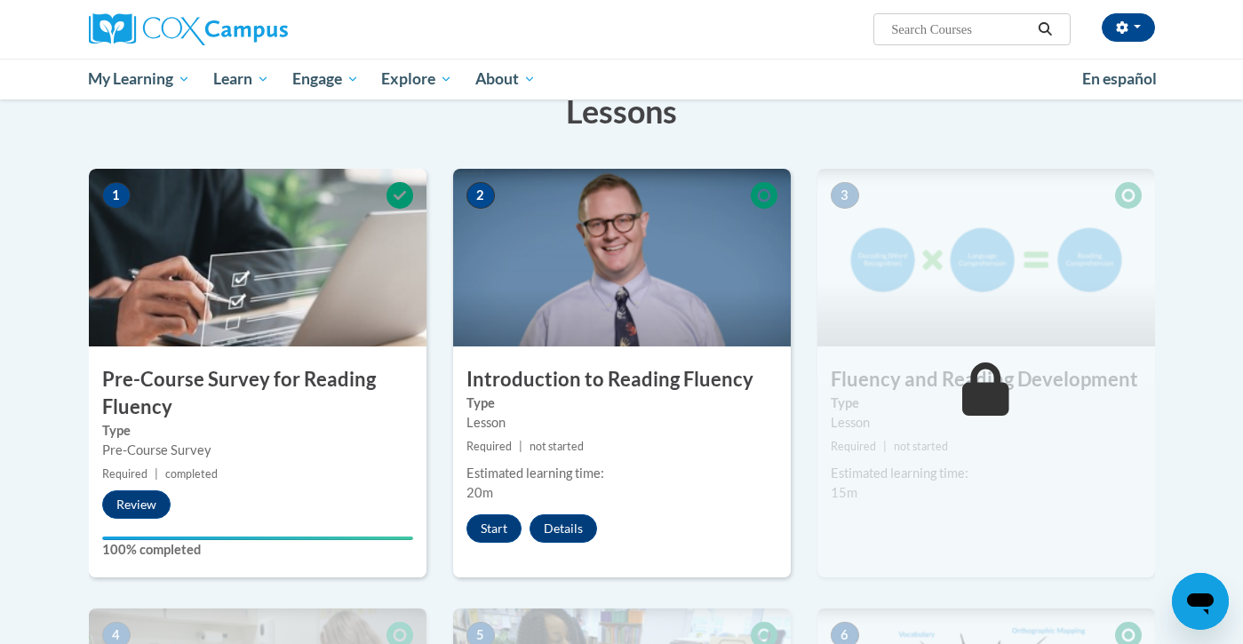
scroll to position [301, 0]
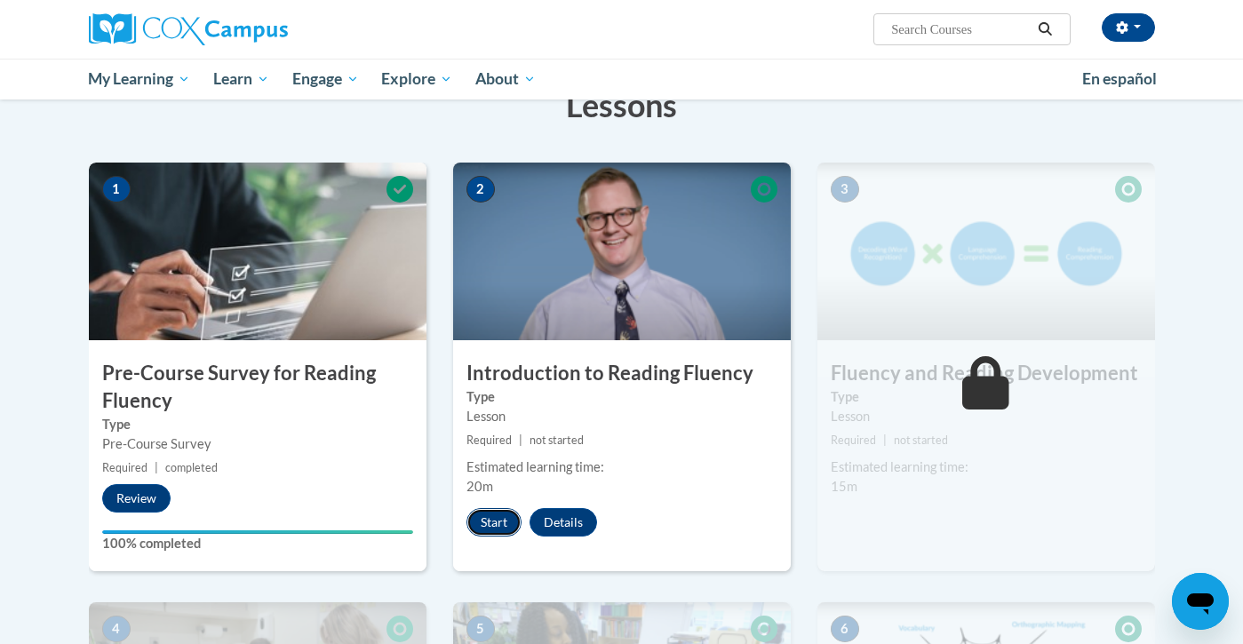
click at [505, 517] on button "Start" at bounding box center [494, 522] width 55 height 28
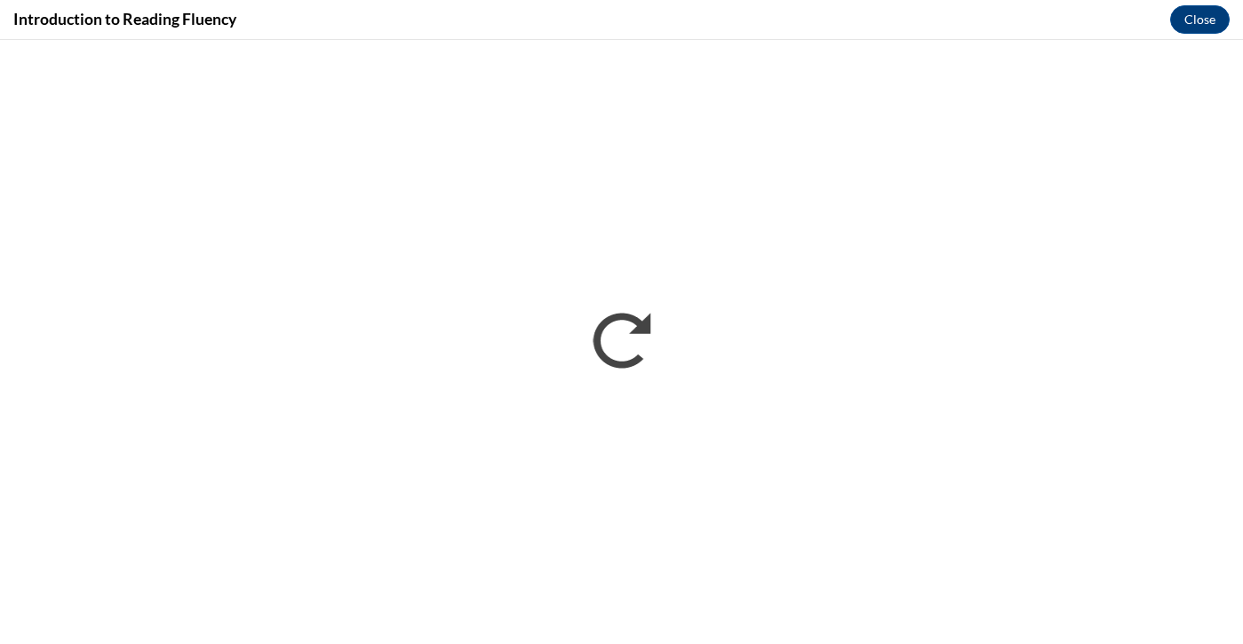
scroll to position [0, 0]
